Goal: Navigation & Orientation: Find specific page/section

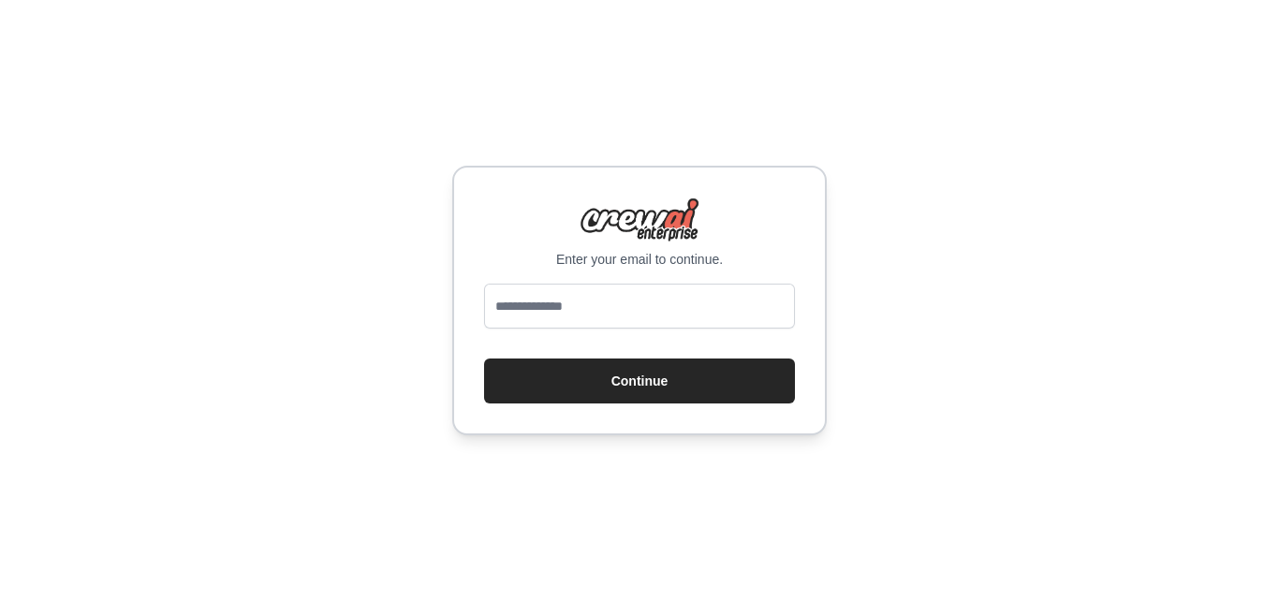
type input "**********"
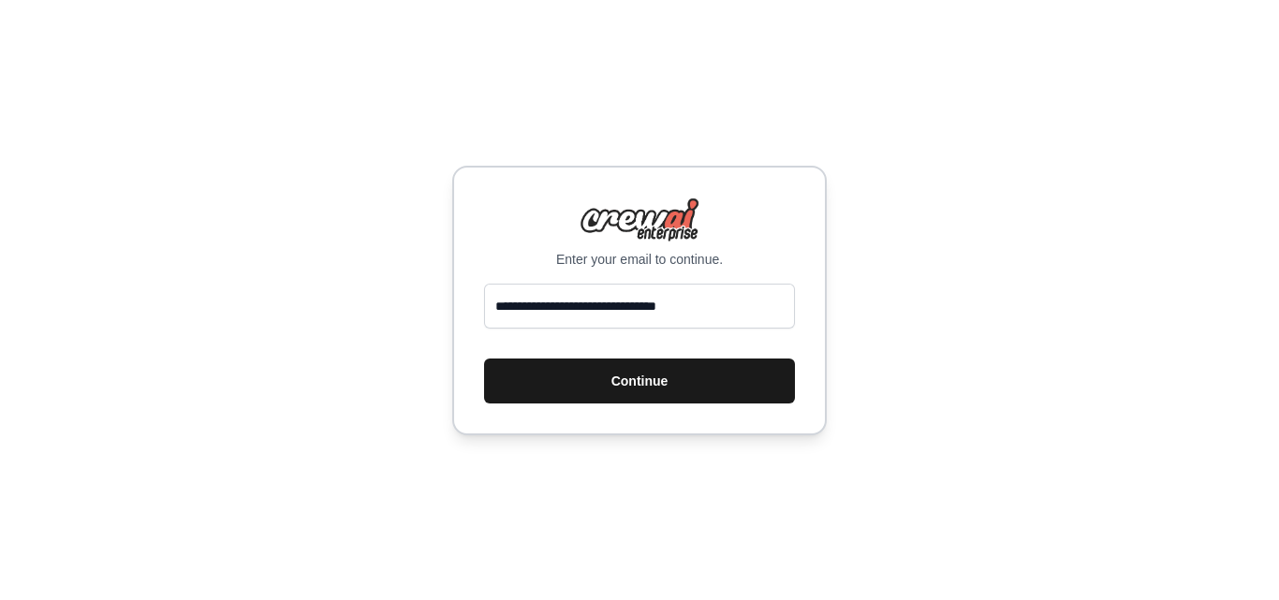
click at [615, 376] on button "Continue" at bounding box center [639, 381] width 311 height 45
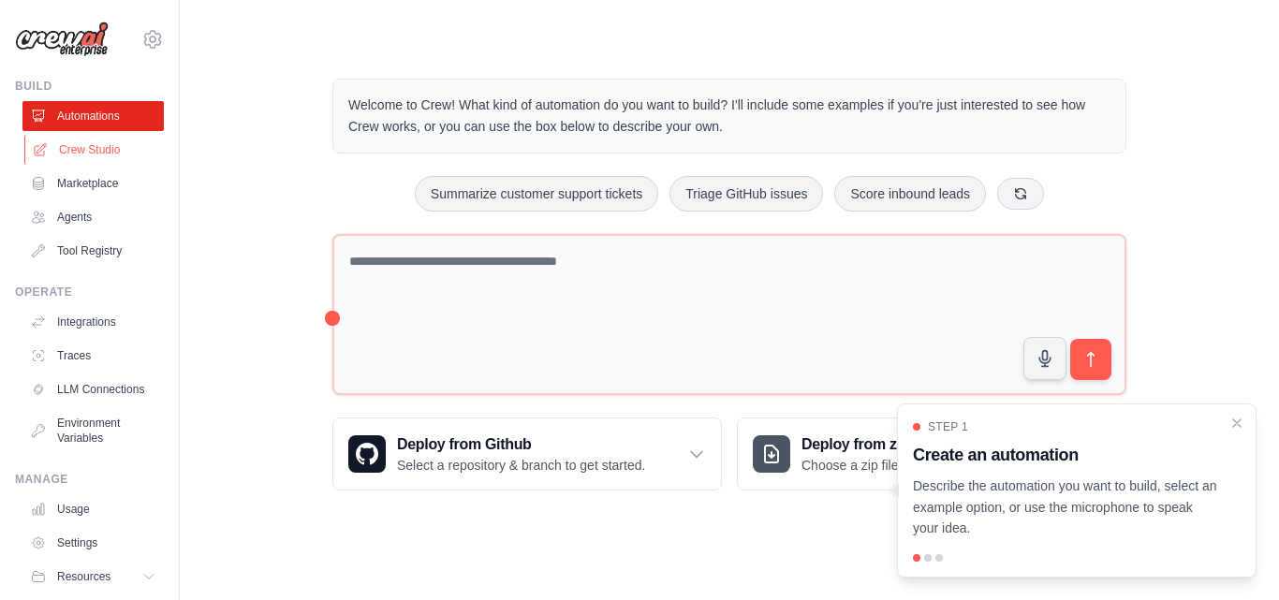
click at [76, 151] on link "Crew Studio" at bounding box center [94, 150] width 141 height 30
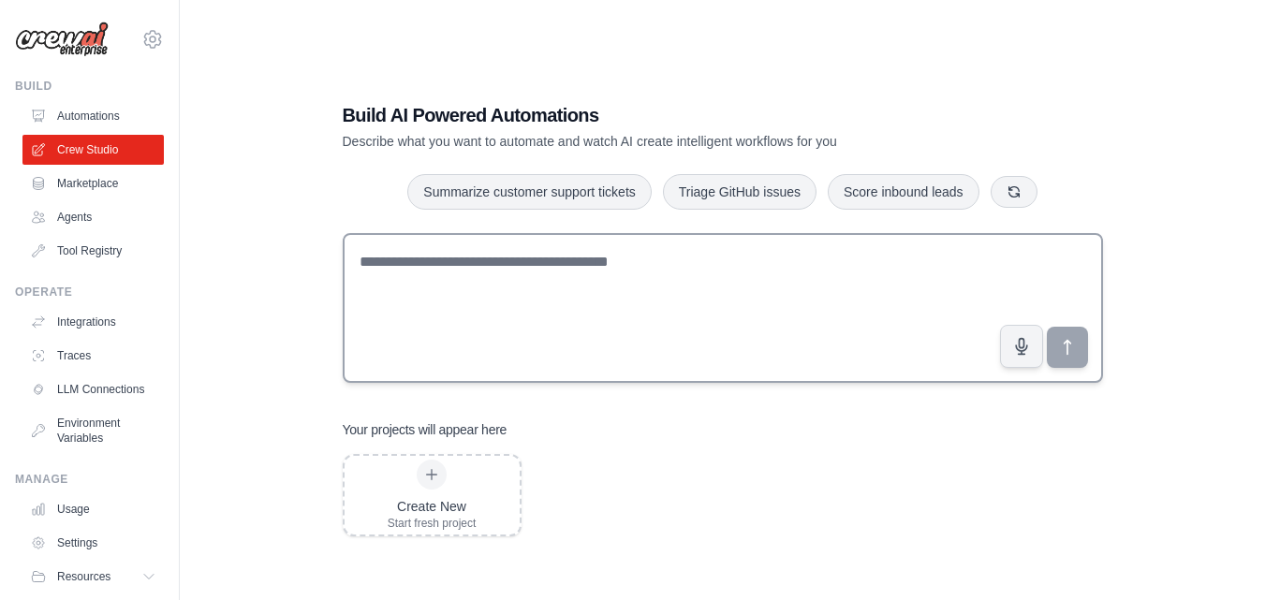
scroll to position [37, 0]
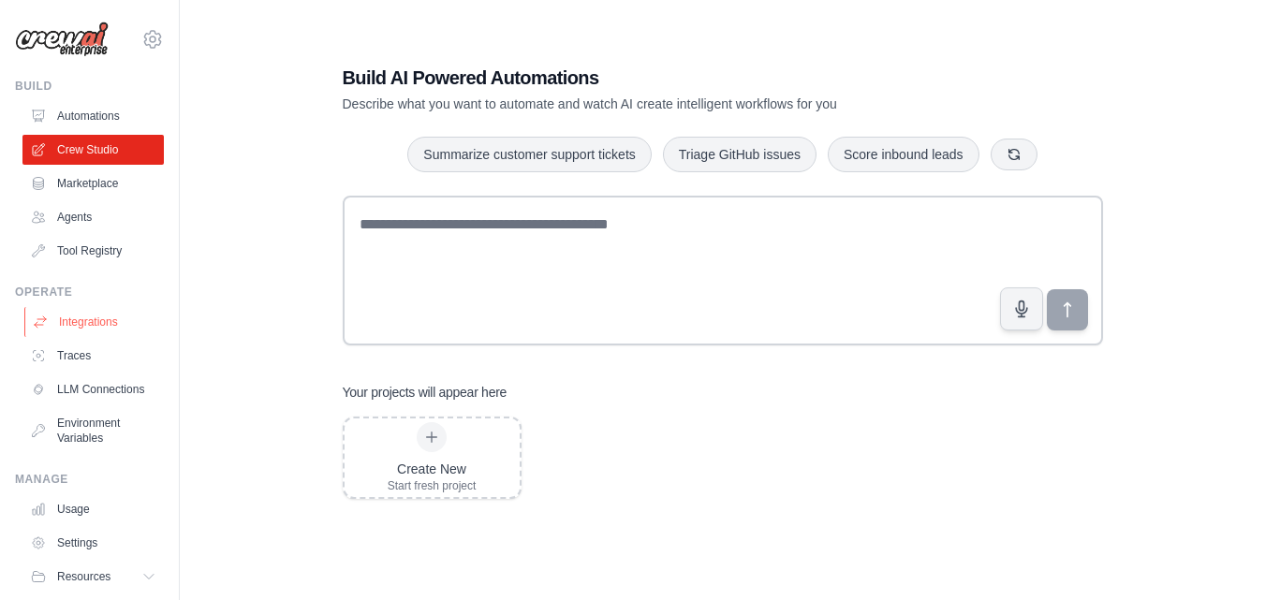
click at [87, 329] on link "Integrations" at bounding box center [94, 322] width 141 height 30
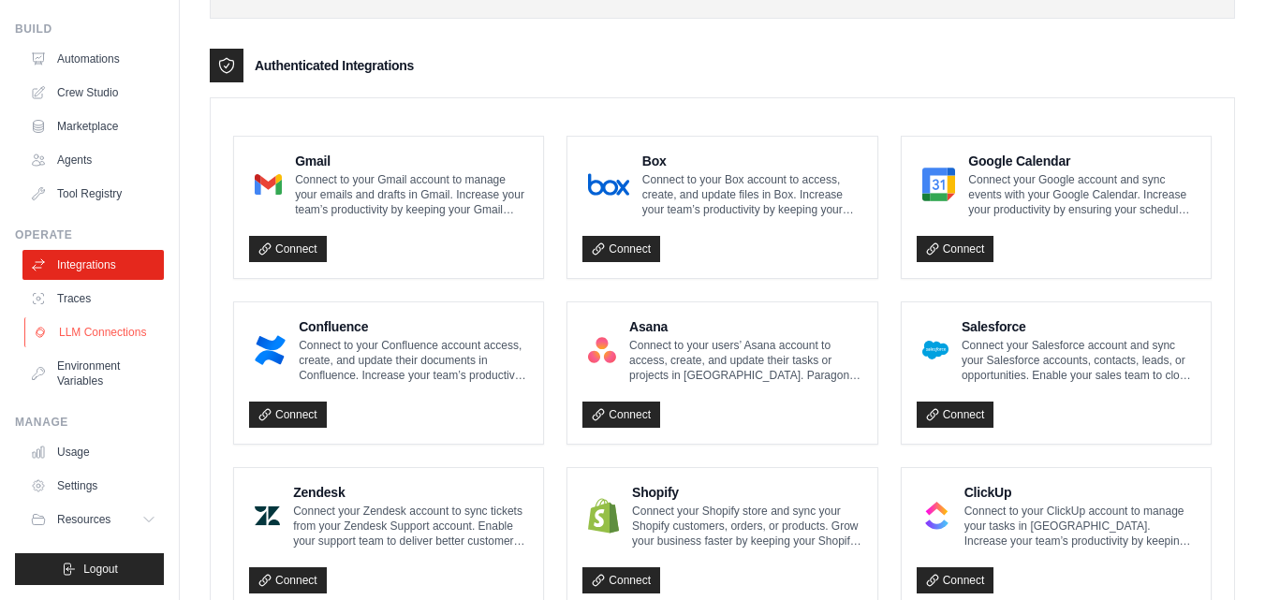
scroll to position [516, 0]
